Goal: Communication & Community: Connect with others

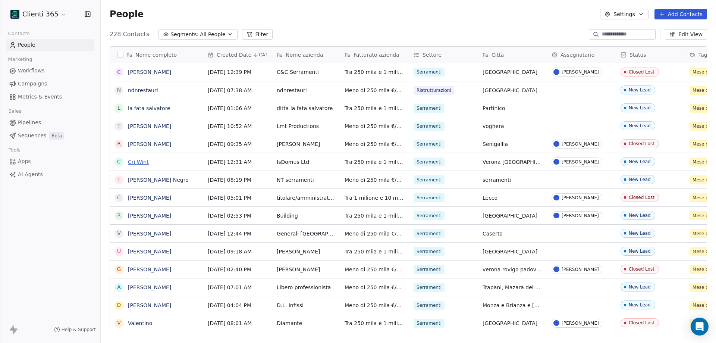
scroll to position [296, 610]
click at [200, 38] on span "All People" at bounding box center [212, 35] width 25 height 8
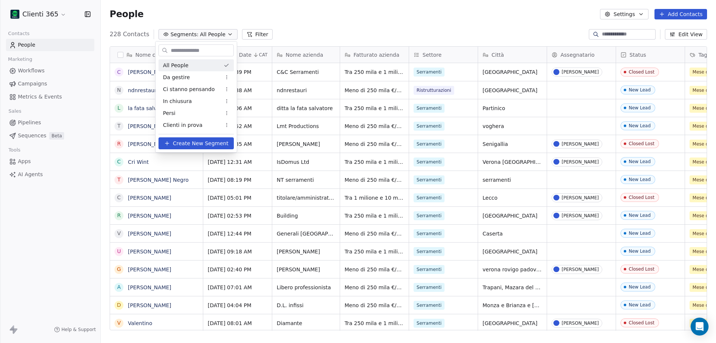
click at [203, 15] on html "Clienti 365 Contacts People Marketing Workflows Campaigns Metrics & Events Sale…" at bounding box center [358, 171] width 716 height 343
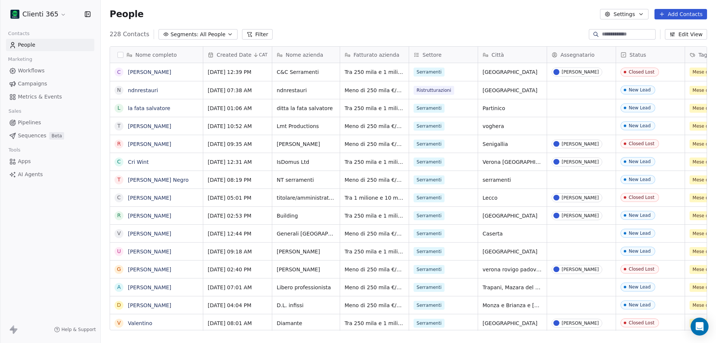
click at [60, 18] on html "Clienti 365 Contacts People Marketing Workflows Campaigns Metrics & Events Sale…" at bounding box center [358, 171] width 716 height 343
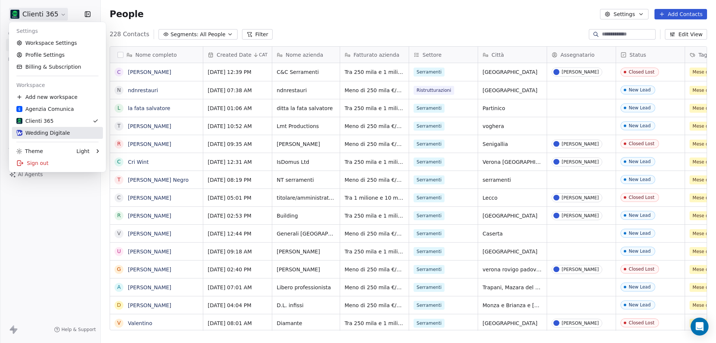
click at [62, 136] on div "Wedding Digitale" at bounding box center [43, 132] width 54 height 7
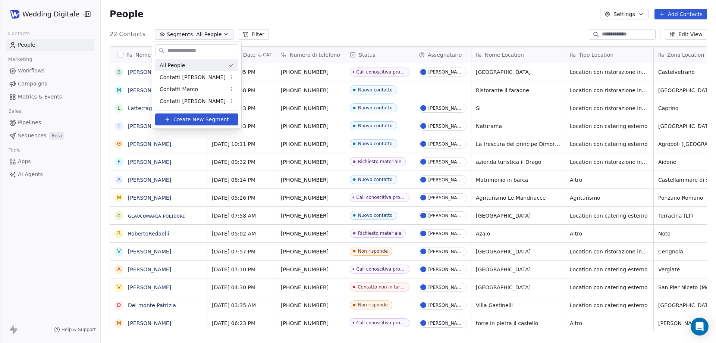
scroll to position [296, 610]
click at [188, 77] on span "Contatti [PERSON_NAME]" at bounding box center [193, 77] width 66 height 8
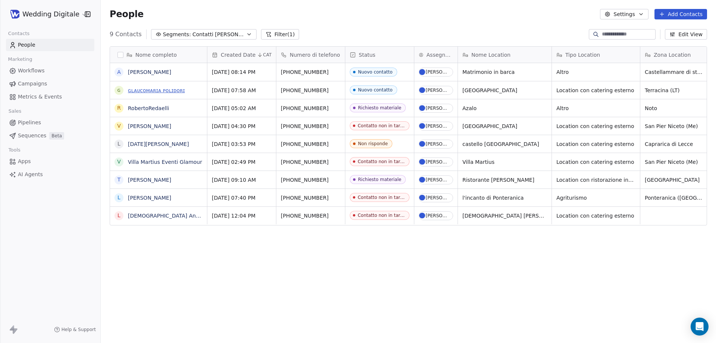
click at [145, 89] on link "ɢʟᴀᴜᴄᴏᴍᴀʀɪᴀ ᴘᴏʟɪᴅᴏʀɪ" at bounding box center [156, 90] width 57 height 6
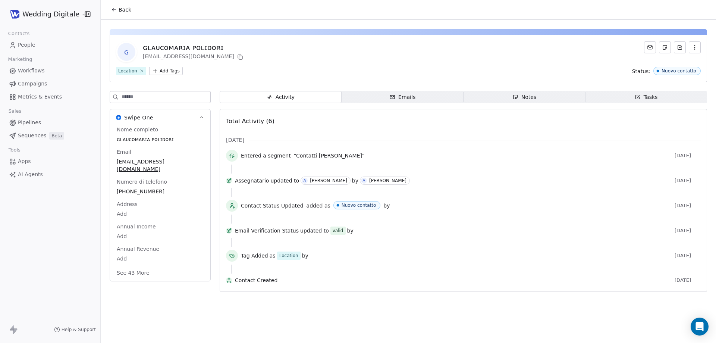
click at [425, 98] on span "Emails Emails" at bounding box center [403, 97] width 122 height 12
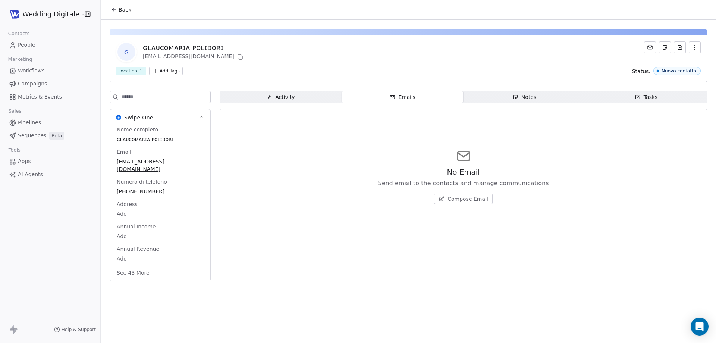
click at [459, 198] on span "Compose Email" at bounding box center [468, 198] width 41 height 7
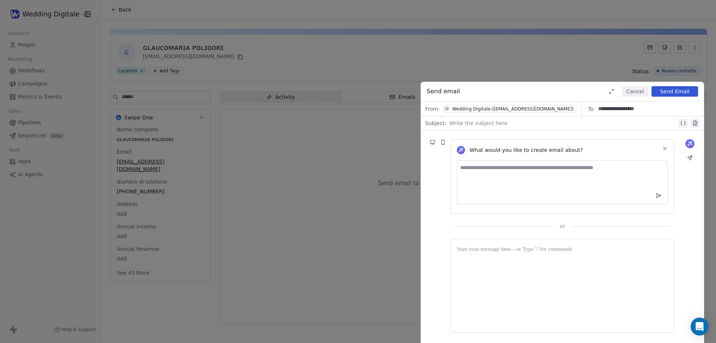
click at [633, 93] on button "Cancel" at bounding box center [635, 91] width 26 height 10
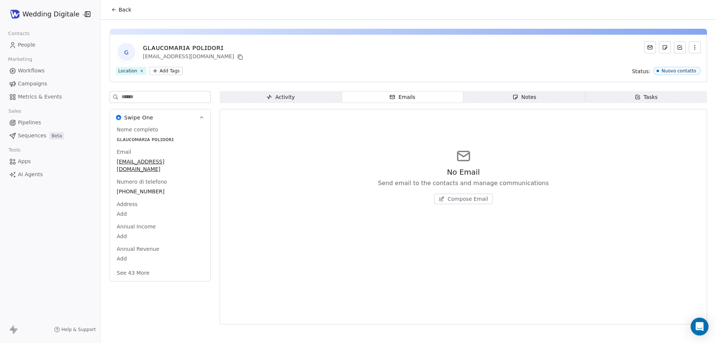
click at [452, 200] on span "Compose Email" at bounding box center [468, 198] width 41 height 7
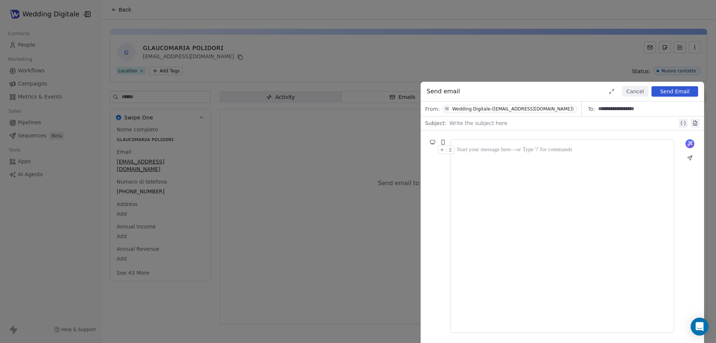
click at [505, 126] on div at bounding box center [564, 123] width 228 height 9
click at [696, 125] on icon at bounding box center [694, 123] width 3 height 4
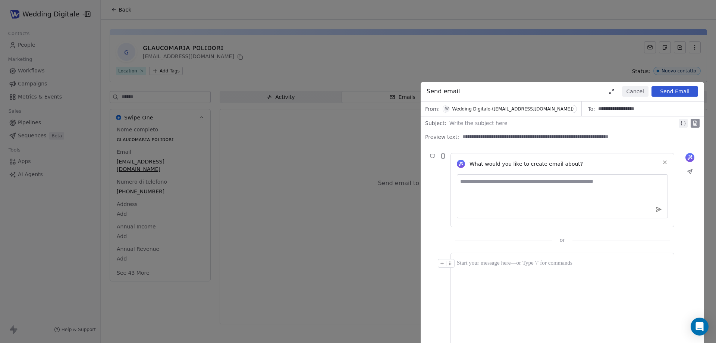
click at [696, 125] on icon at bounding box center [694, 123] width 3 height 4
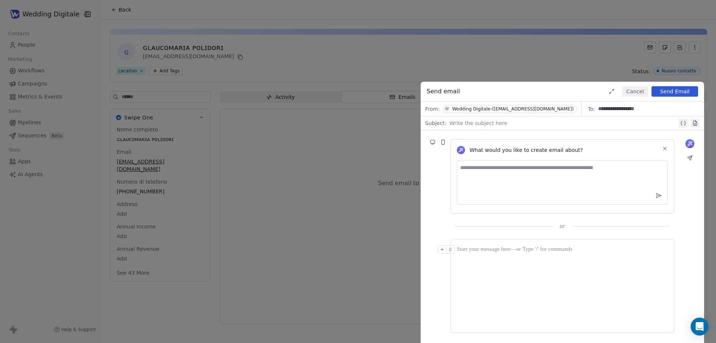
click at [666, 149] on icon at bounding box center [665, 148] width 3 height 3
click at [300, 154] on div "**********" at bounding box center [358, 171] width 716 height 343
click at [627, 93] on button "Cancel" at bounding box center [635, 91] width 26 height 10
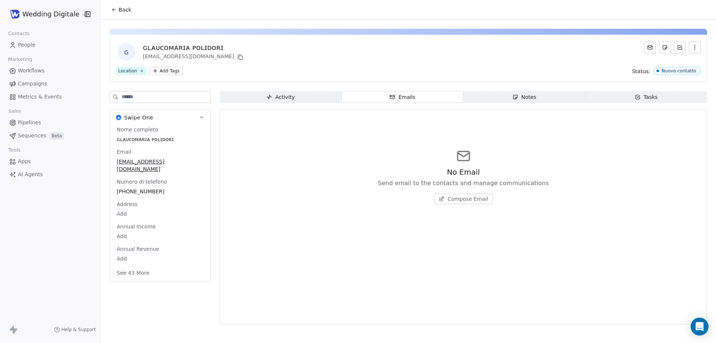
click at [33, 137] on span "Sequences" at bounding box center [32, 136] width 28 height 8
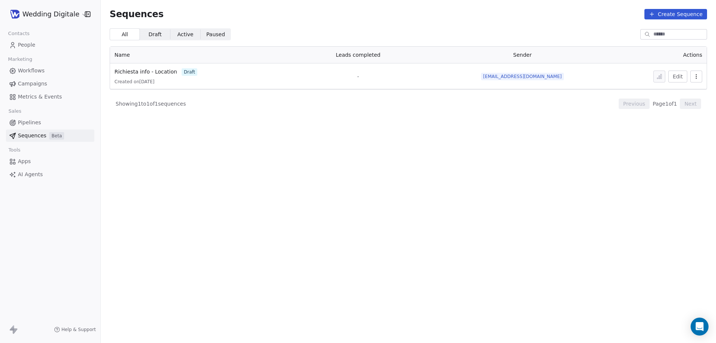
click at [37, 125] on span "Pipelines" at bounding box center [29, 123] width 23 height 8
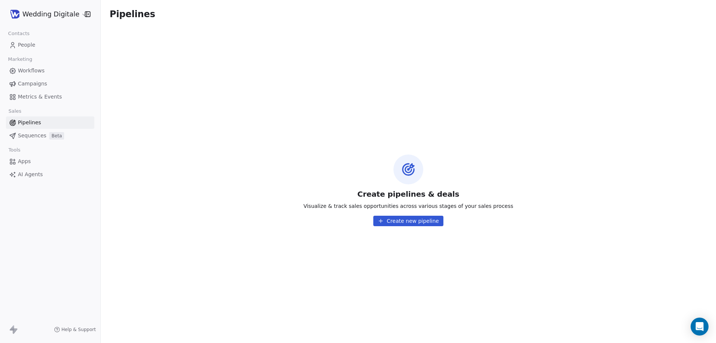
click at [35, 138] on span "Sequences" at bounding box center [32, 136] width 28 height 8
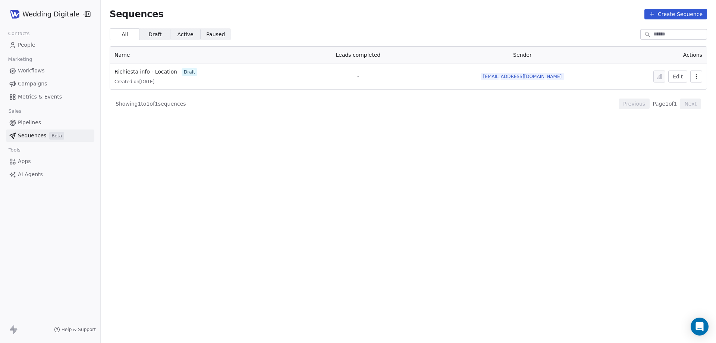
click at [34, 124] on span "Pipelines" at bounding box center [29, 123] width 23 height 8
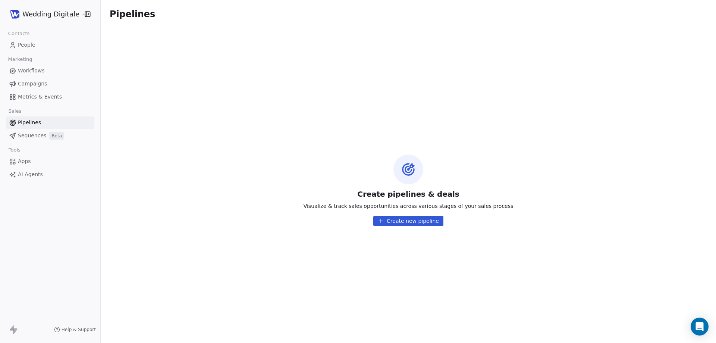
click at [37, 71] on span "Workflows" at bounding box center [31, 71] width 27 height 8
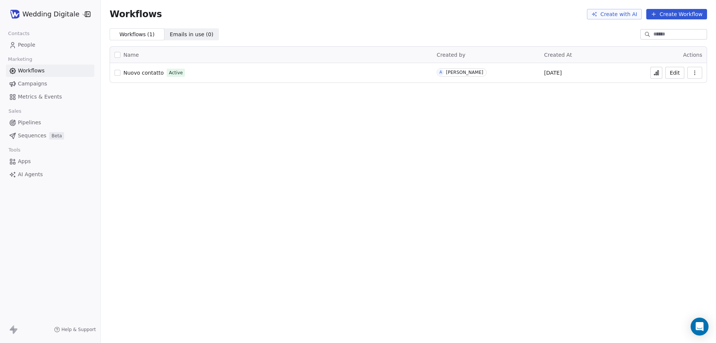
click at [23, 44] on span "People" at bounding box center [27, 45] width 18 height 8
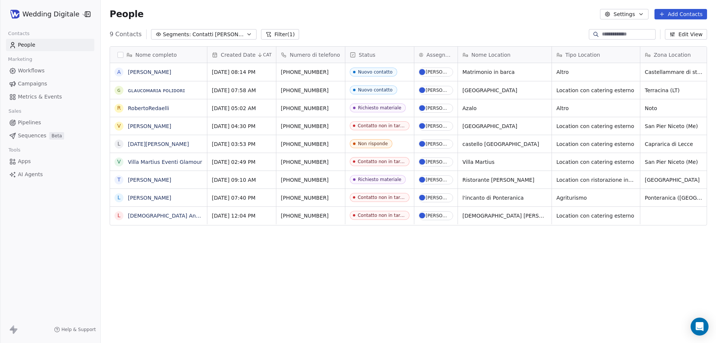
scroll to position [296, 610]
